Goal: Information Seeking & Learning: Check status

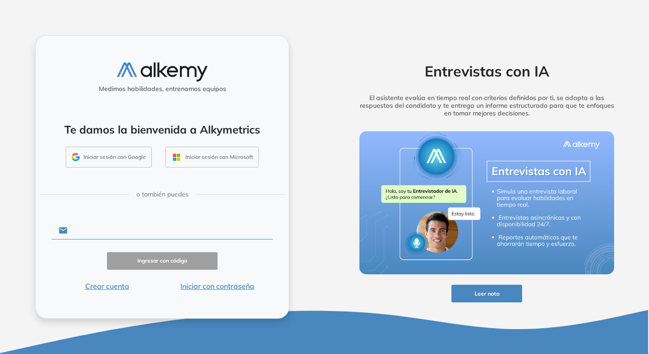
click at [157, 232] on input "text" at bounding box center [169, 230] width 205 height 17
type input "**********"
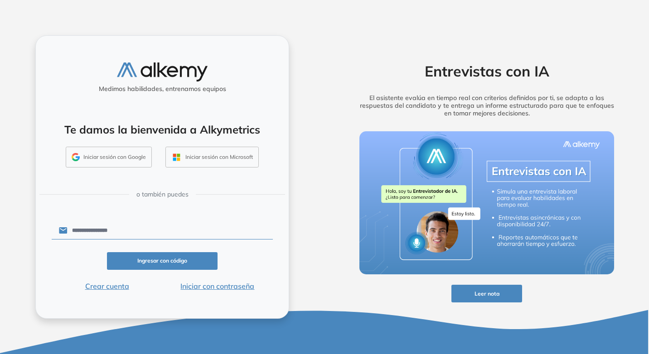
click at [133, 234] on input "**********" at bounding box center [169, 230] width 205 height 17
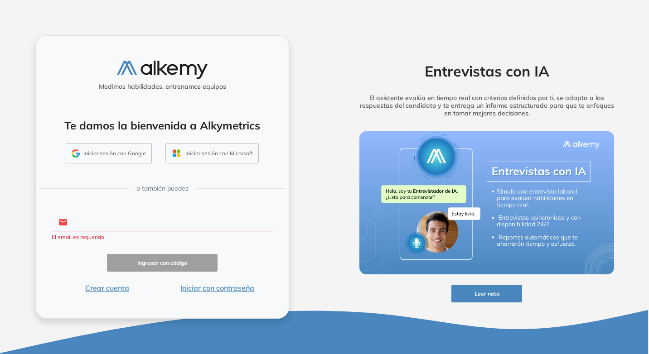
click at [97, 226] on input "text" at bounding box center [169, 222] width 205 height 17
type input "**********"
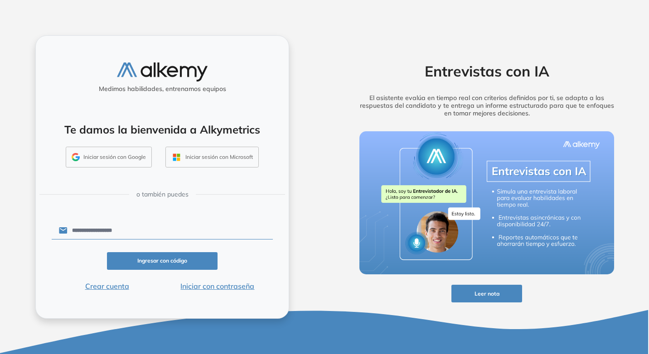
click at [194, 290] on button "Iniciar con contraseña" at bounding box center [217, 286] width 111 height 11
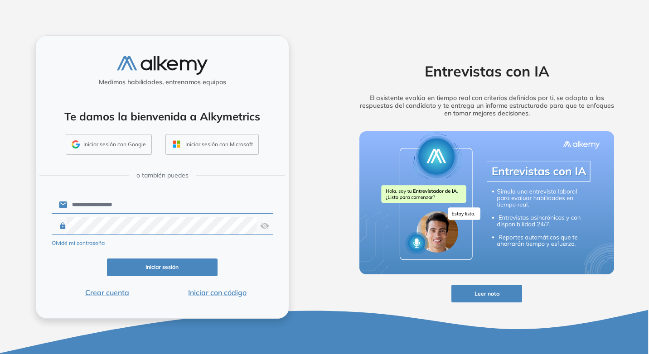
click at [169, 270] on button "Iniciar sesión" at bounding box center [162, 268] width 111 height 18
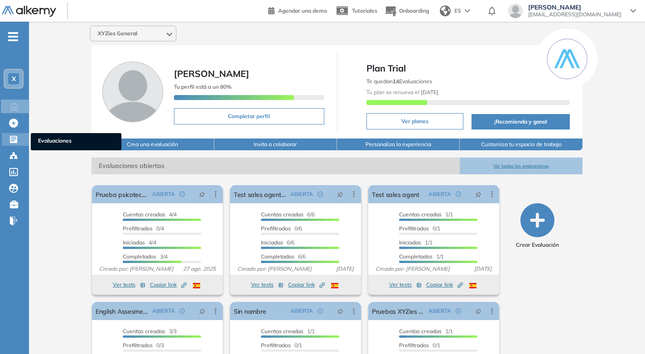
click at [11, 141] on icon at bounding box center [13, 139] width 7 height 7
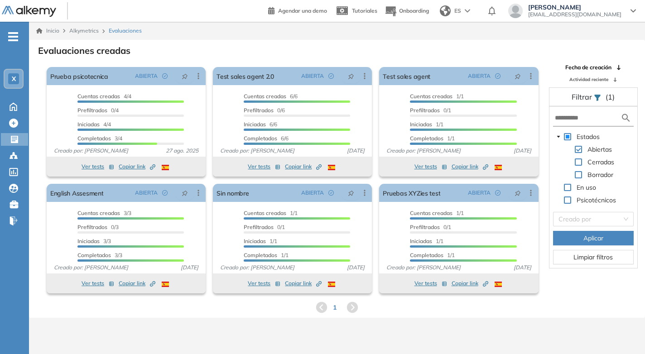
click at [14, 39] on span "-" at bounding box center [13, 35] width 10 height 7
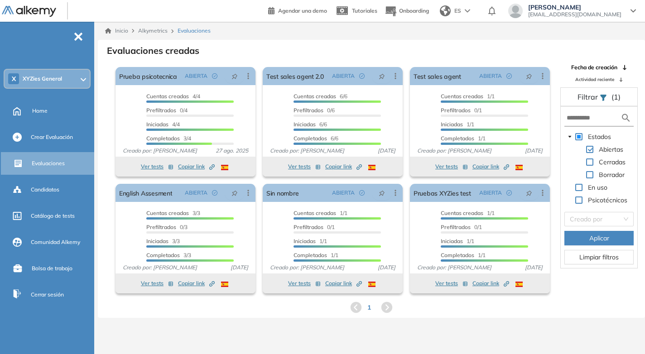
click at [77, 35] on span "-" at bounding box center [78, 35] width 10 height 7
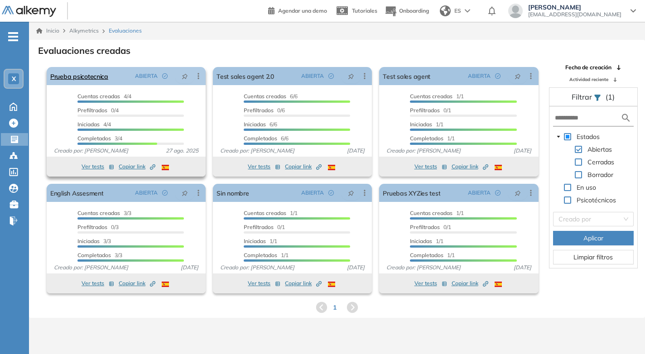
click at [202, 77] on icon at bounding box center [198, 76] width 9 height 9
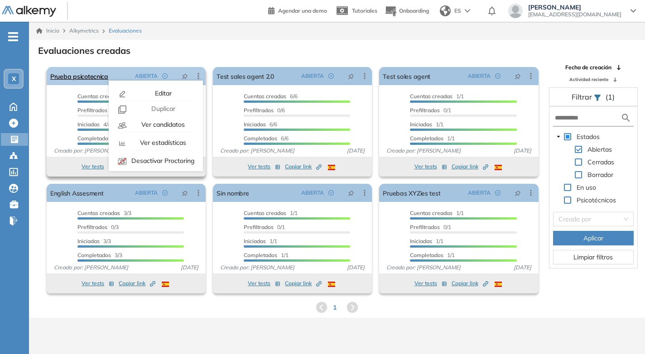
click at [202, 77] on icon at bounding box center [198, 76] width 9 height 9
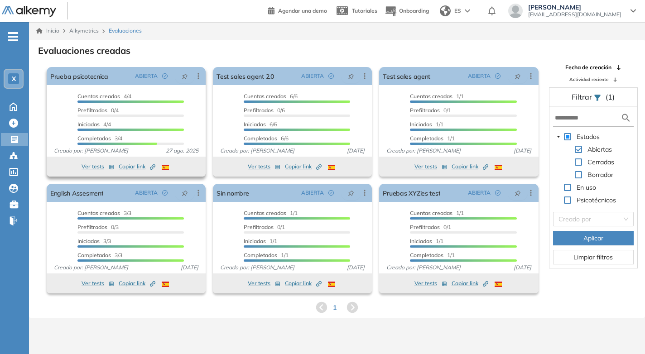
click at [94, 165] on button "Ver tests" at bounding box center [98, 166] width 33 height 11
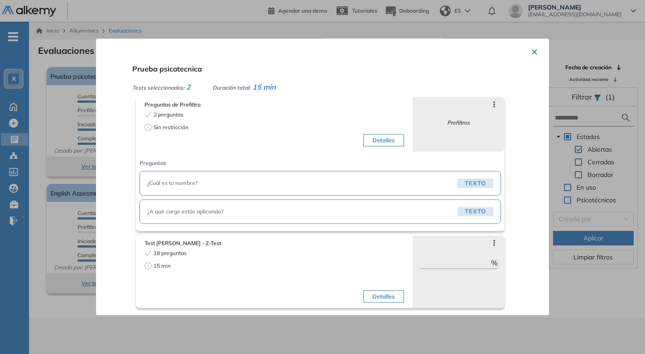
click at [531, 49] on button "×" at bounding box center [534, 51] width 7 height 18
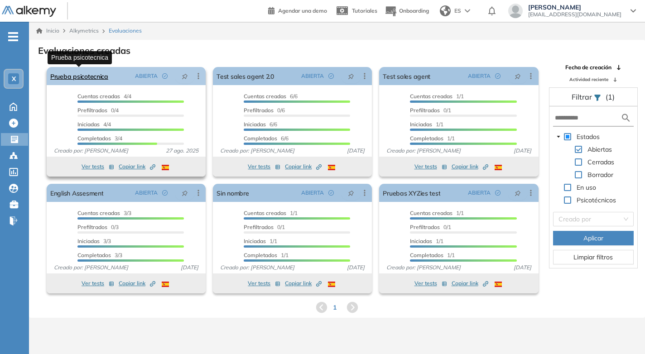
click at [95, 77] on link "Prueba psicotecnica" at bounding box center [79, 76] width 58 height 18
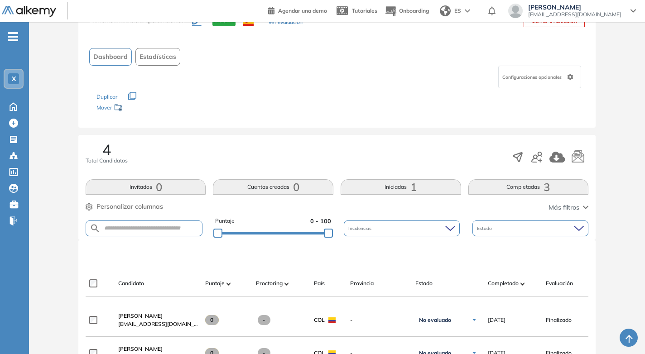
scroll to position [181, 0]
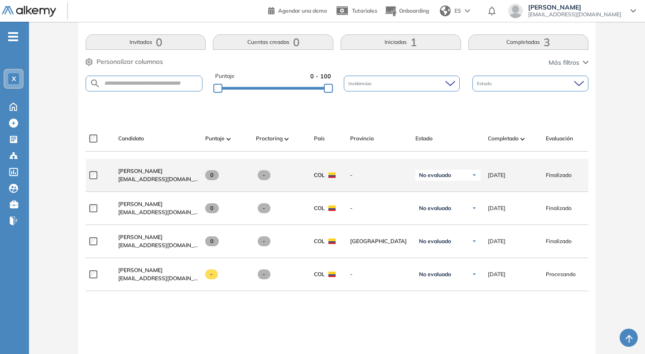
click at [472, 178] on img at bounding box center [473, 175] width 5 height 5
click at [474, 178] on img at bounding box center [473, 175] width 5 height 5
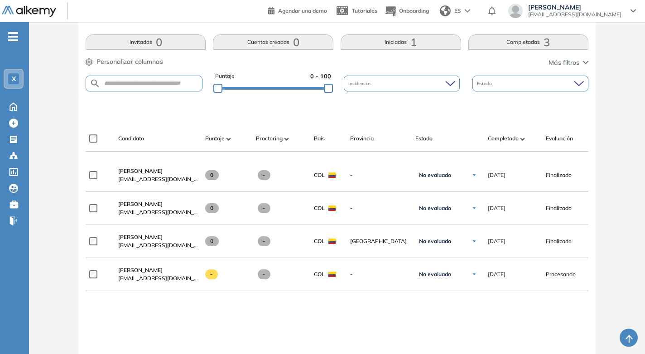
click at [644, 203] on div "Evaluación : Prueba psicotecnica Abierta Ver evaluación Cerrar evaluación Dashb…" at bounding box center [337, 164] width 616 height 610
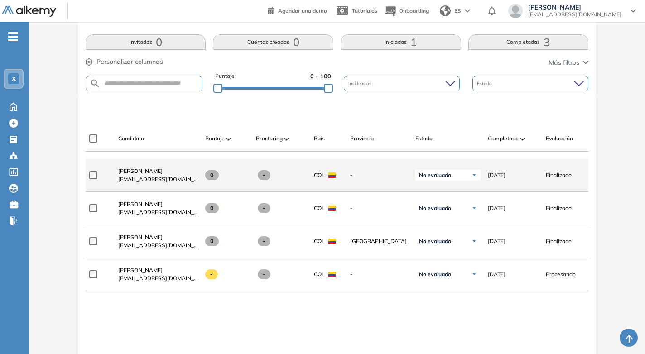
click at [505, 179] on span "[DATE]" at bounding box center [497, 175] width 18 height 8
click at [332, 178] on img at bounding box center [331, 175] width 7 height 5
click at [266, 176] on span at bounding box center [264, 175] width 13 height 10
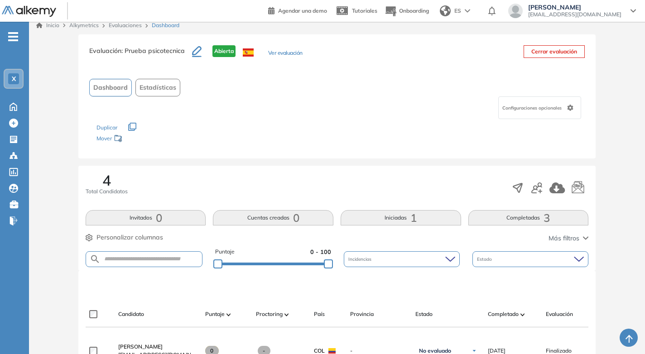
scroll to position [0, 0]
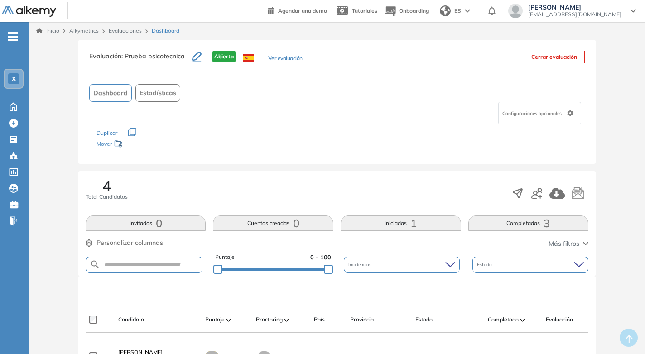
click at [163, 94] on span "Estadísticas" at bounding box center [157, 93] width 37 height 10
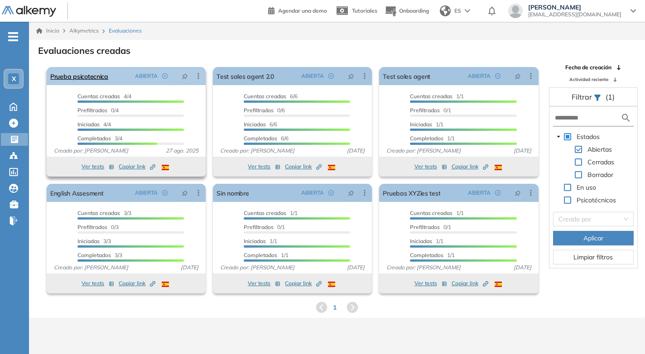
click at [199, 78] on icon at bounding box center [197, 76] width 1 height 6
click at [87, 77] on link "Prueba psicotecnica" at bounding box center [79, 76] width 58 height 18
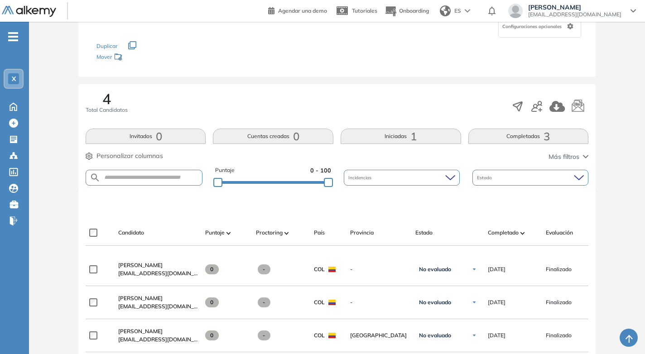
scroll to position [77, 0]
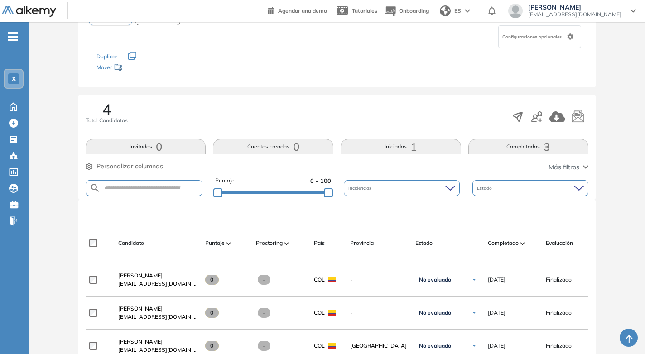
click at [584, 166] on icon "button" at bounding box center [585, 167] width 5 height 4
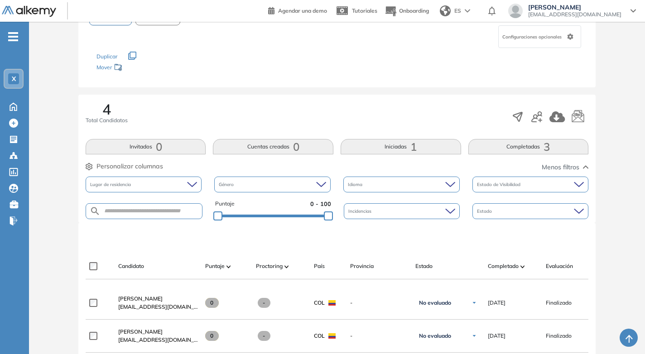
click at [584, 166] on icon "button" at bounding box center [585, 167] width 5 height 4
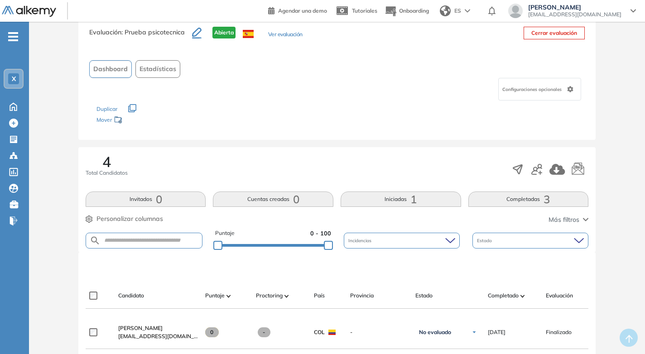
scroll to position [45, 0]
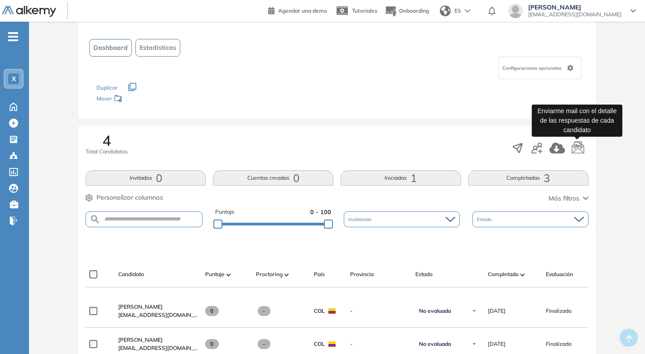
click at [576, 148] on icon "button" at bounding box center [578, 148] width 14 height 14
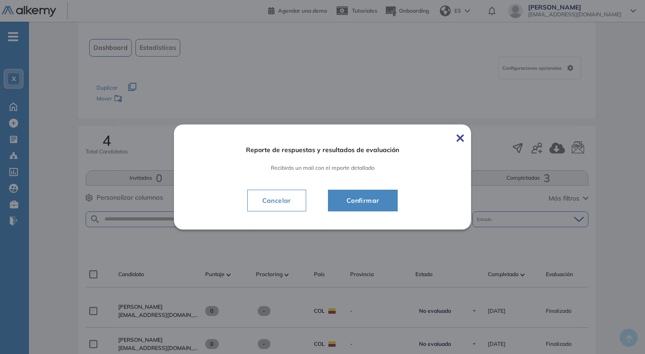
click at [463, 137] on img at bounding box center [460, 138] width 7 height 7
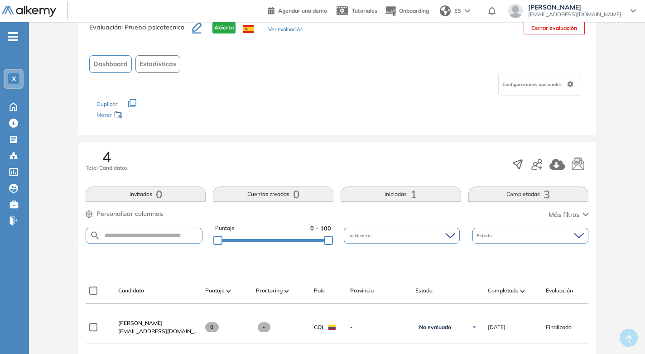
scroll to position [0, 0]
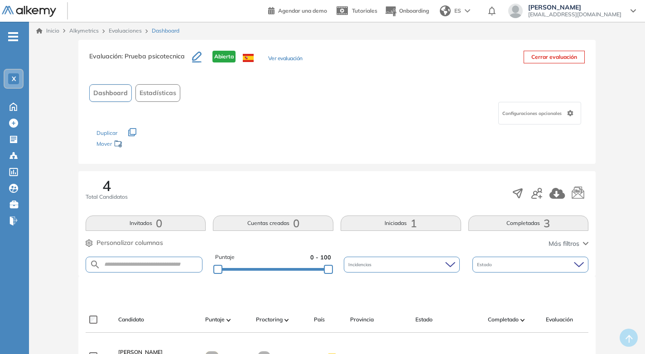
click at [163, 92] on span "Estadísticas" at bounding box center [157, 93] width 37 height 10
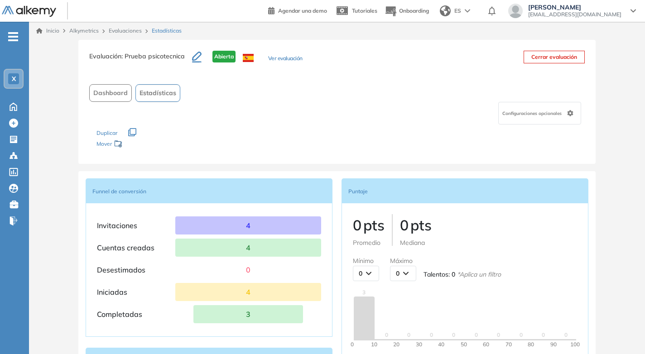
click at [139, 31] on link "Evaluaciones" at bounding box center [125, 30] width 33 height 7
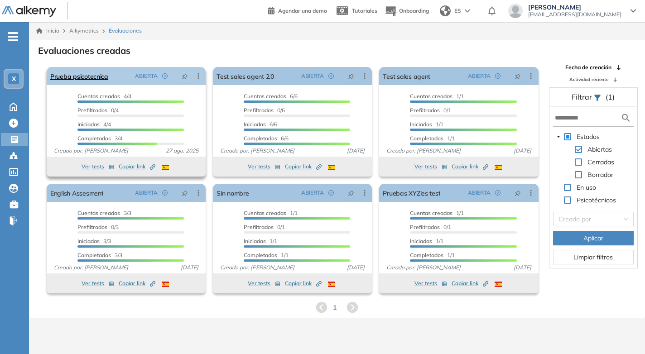
click at [198, 76] on icon at bounding box center [197, 76] width 1 height 6
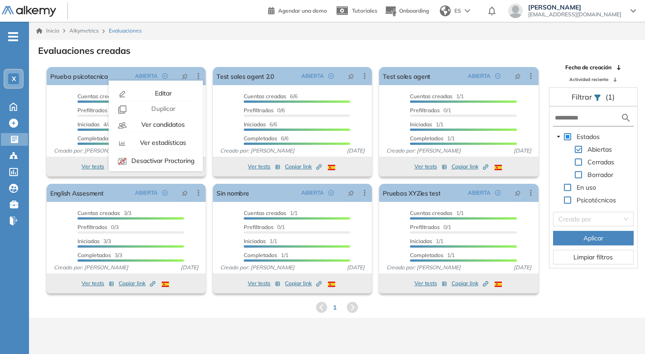
click at [42, 175] on div "El proctoring será activado ¡Importante!: Los usuarios que ya realizaron la eva…" at bounding box center [285, 180] width 513 height 234
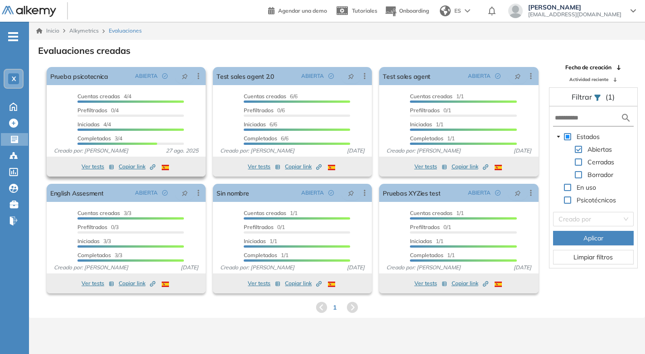
click at [111, 167] on icon "button" at bounding box center [111, 166] width 5 height 5
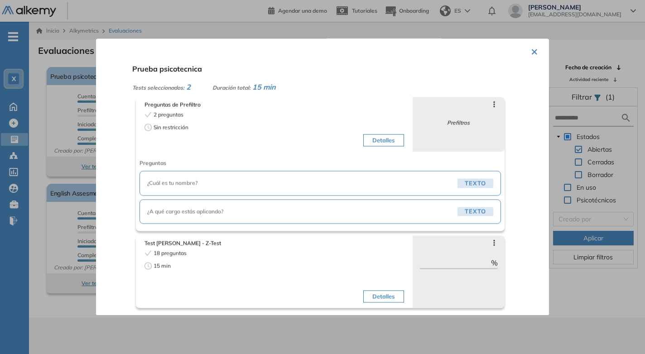
click at [531, 53] on button "×" at bounding box center [534, 51] width 7 height 18
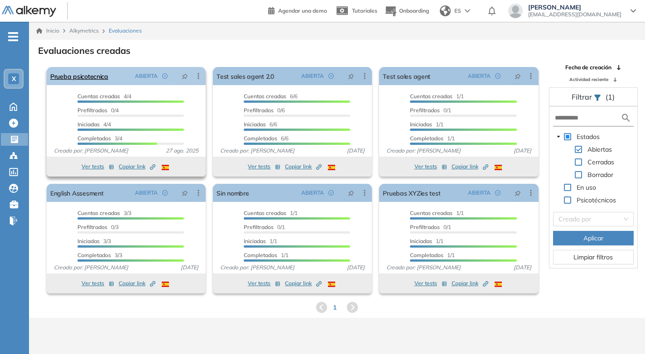
click at [203, 78] on div "Editar Los siguientes tests ya no están disponibles o tienen una nueva versión …" at bounding box center [198, 76] width 16 height 9
click at [79, 76] on link "Prueba psicotecnica" at bounding box center [79, 76] width 58 height 18
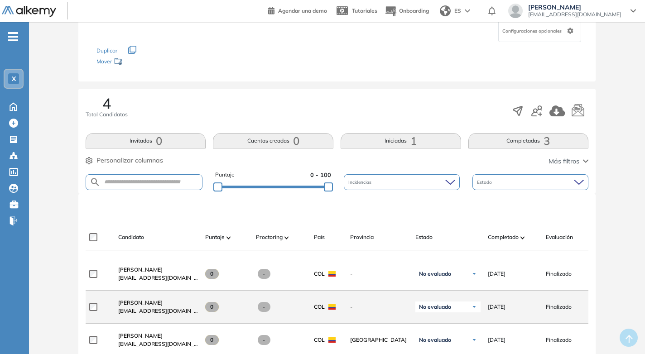
scroll to position [226, 0]
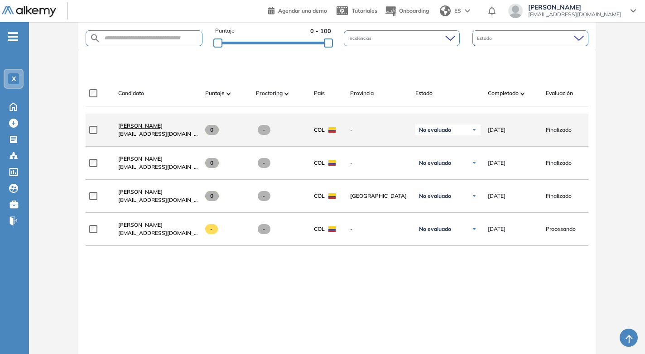
click at [163, 128] on span "[PERSON_NAME]" at bounding box center [140, 125] width 44 height 7
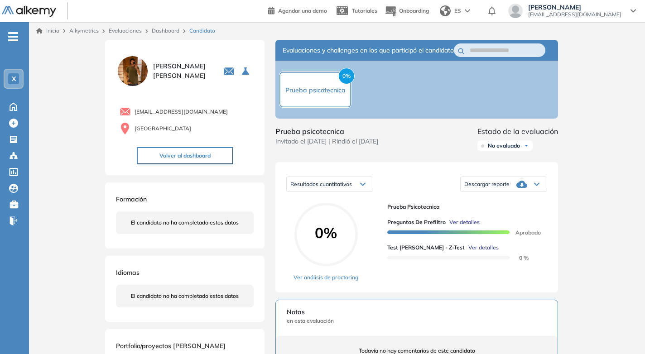
click at [468, 252] on span "Ver detalles" at bounding box center [483, 248] width 30 height 8
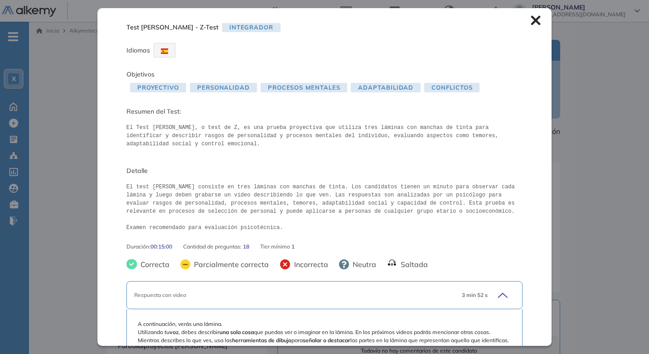
click at [255, 127] on pre "El Test [PERSON_NAME], o test de Z, es una prueba proyectiva que utiliza tres l…" at bounding box center [324, 136] width 396 height 24
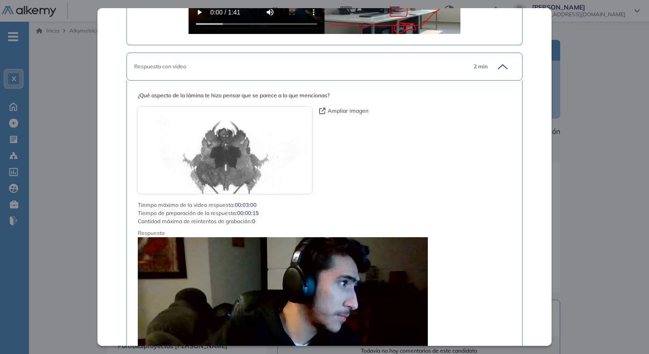
scroll to position [453, 0]
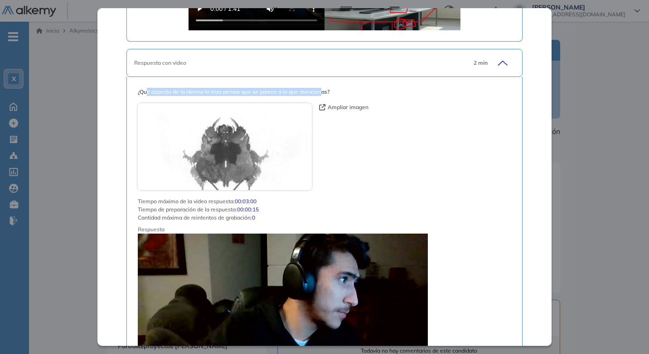
drag, startPoint x: 146, startPoint y: 100, endPoint x: 320, endPoint y: 104, distance: 173.5
click at [320, 96] on span "¿Qué aspecto de la lámina te hizo pensar que se parece a lo que mencionas?" at bounding box center [324, 92] width 373 height 8
drag, startPoint x: 320, startPoint y: 104, endPoint x: 376, endPoint y: 155, distance: 76.3
click at [376, 155] on div "Ampliar imagen" at bounding box center [324, 146] width 373 height 87
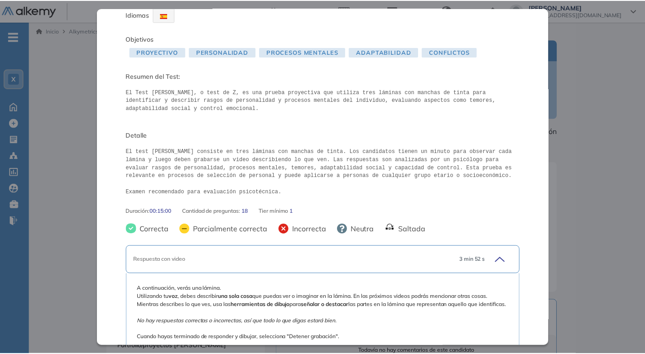
scroll to position [0, 0]
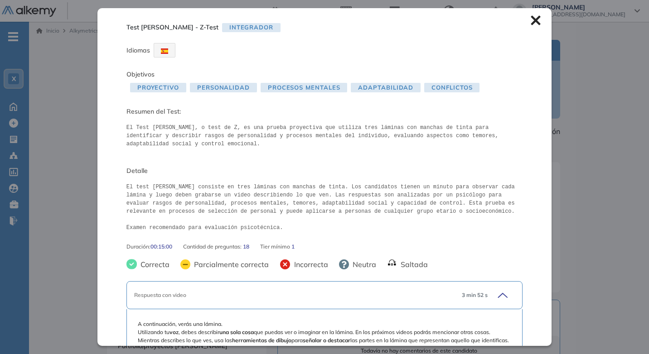
click at [530, 23] on icon at bounding box center [535, 20] width 10 height 10
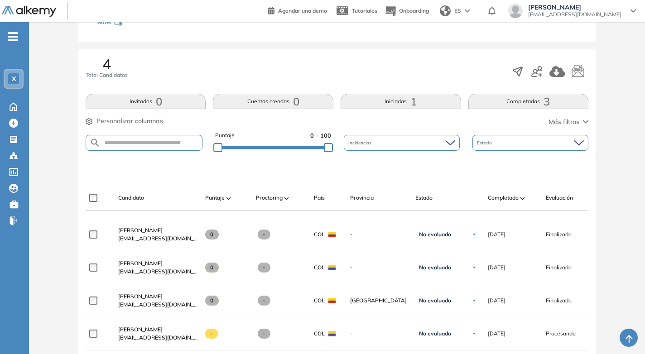
scroll to position [136, 0]
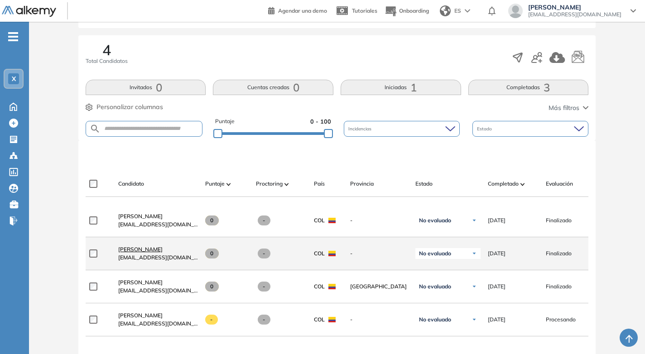
click at [145, 252] on span "[PERSON_NAME]" at bounding box center [140, 249] width 44 height 7
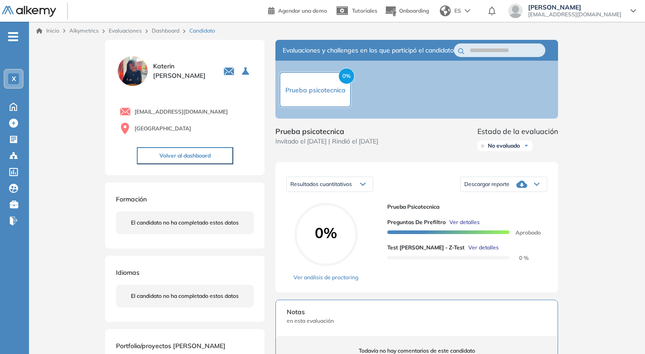
click at [468, 252] on span "Ver detalles" at bounding box center [483, 248] width 30 height 8
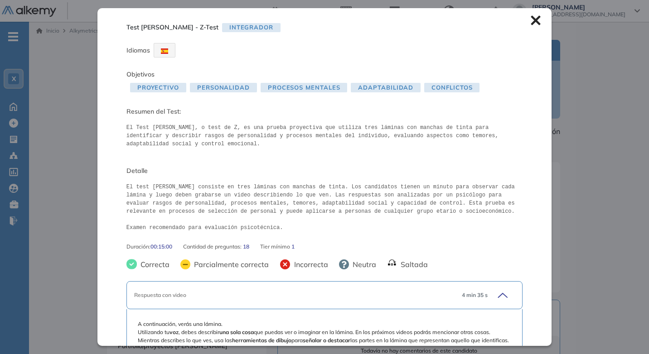
click at [530, 18] on icon at bounding box center [535, 20] width 10 height 10
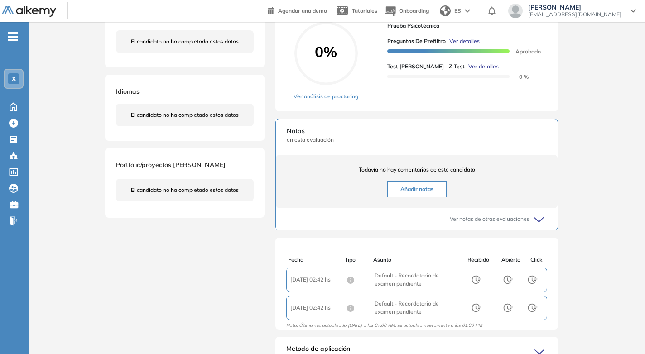
scroll to position [231, 0]
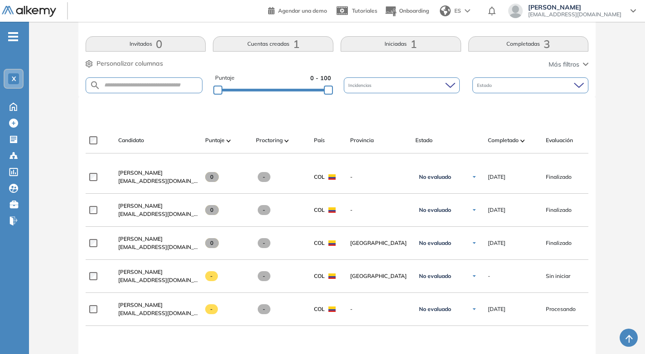
scroll to position [181, 0]
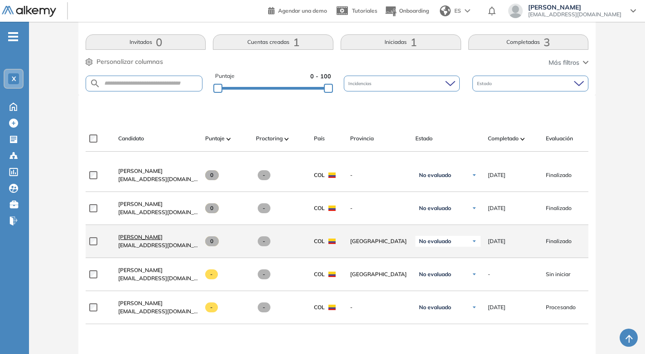
click at [126, 240] on span "[PERSON_NAME]" at bounding box center [140, 237] width 44 height 7
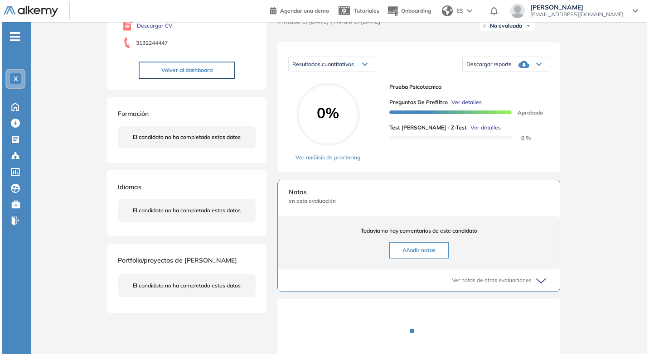
scroll to position [119, 0]
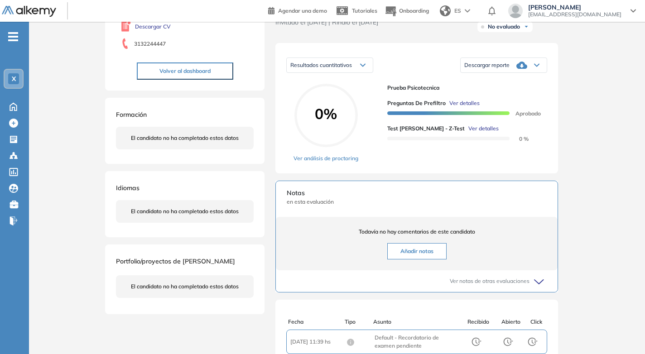
click at [468, 133] on span "Ver detalles" at bounding box center [483, 129] width 30 height 8
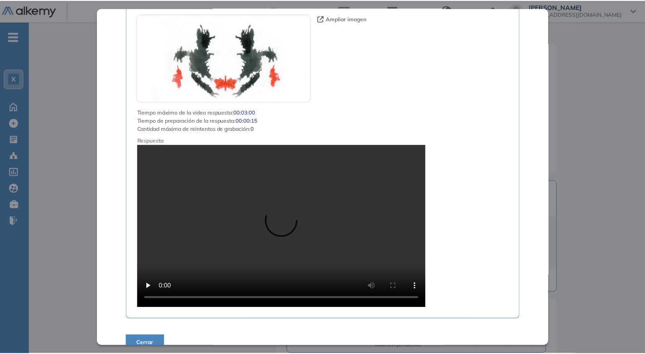
scroll to position [5374, 0]
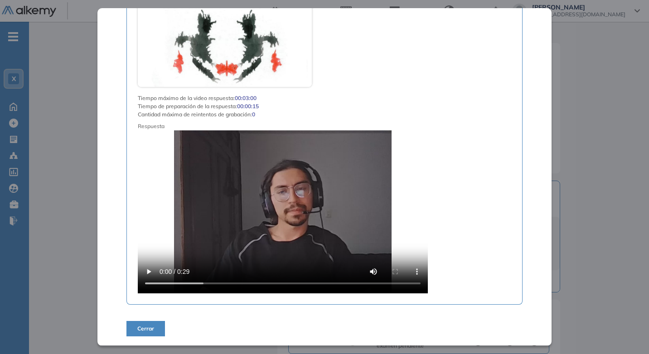
click at [150, 329] on span "Cerrar" at bounding box center [145, 329] width 17 height 8
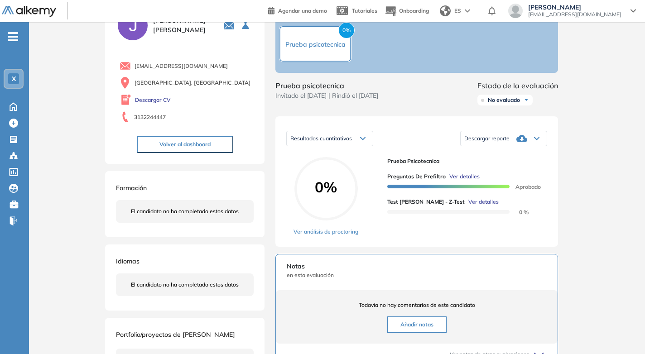
scroll to position [0, 0]
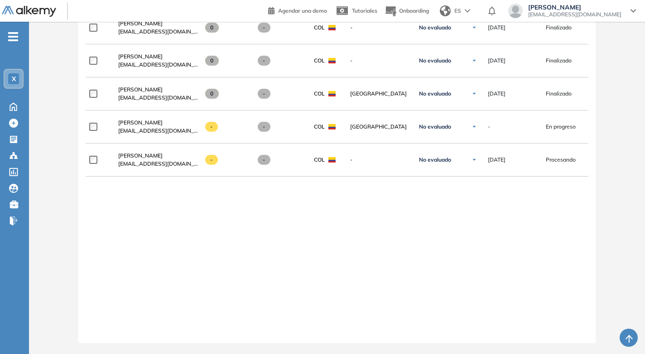
scroll to position [291, 0]
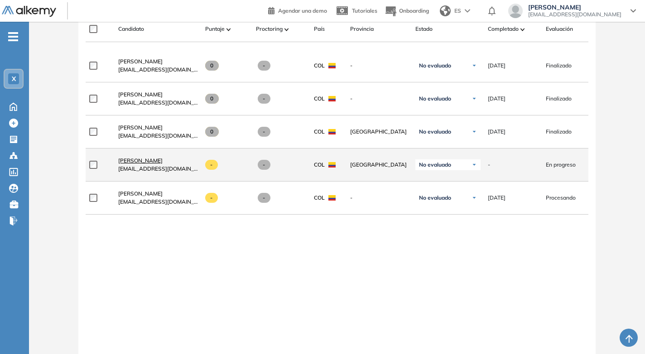
click at [132, 164] on span "[PERSON_NAME]" at bounding box center [140, 160] width 44 height 7
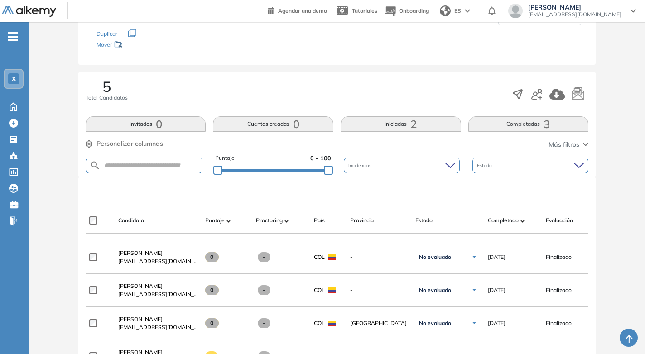
scroll to position [91, 0]
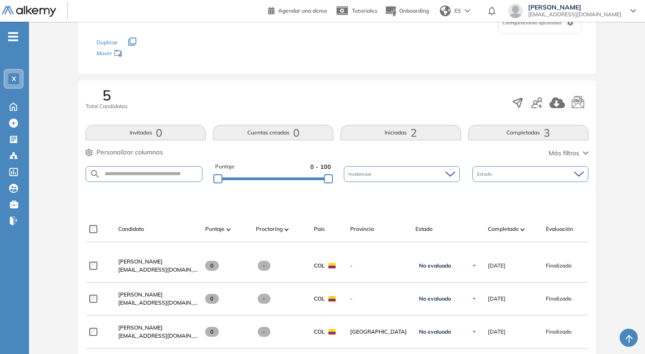
click at [540, 132] on button "Completadas 3" at bounding box center [528, 132] width 120 height 15
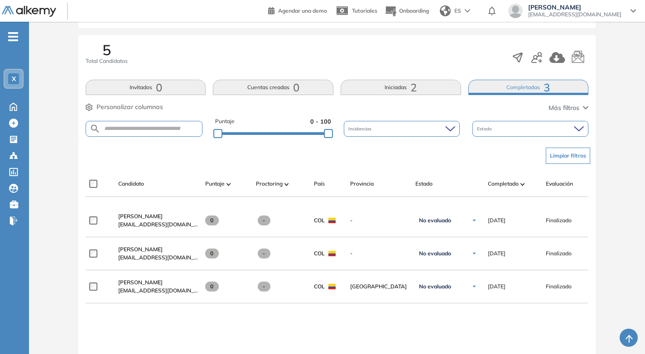
scroll to position [0, 0]
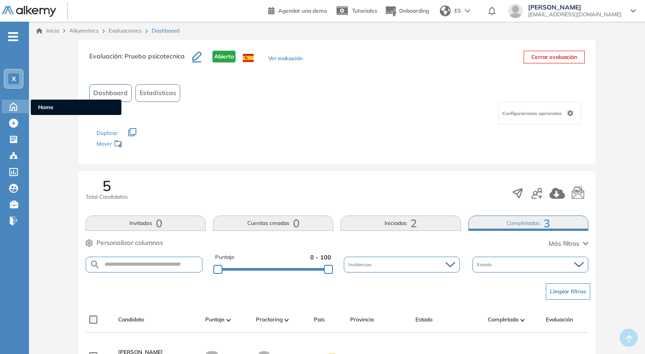
click at [13, 109] on icon at bounding box center [13, 107] width 7 height 8
